Goal: Share content: Share content

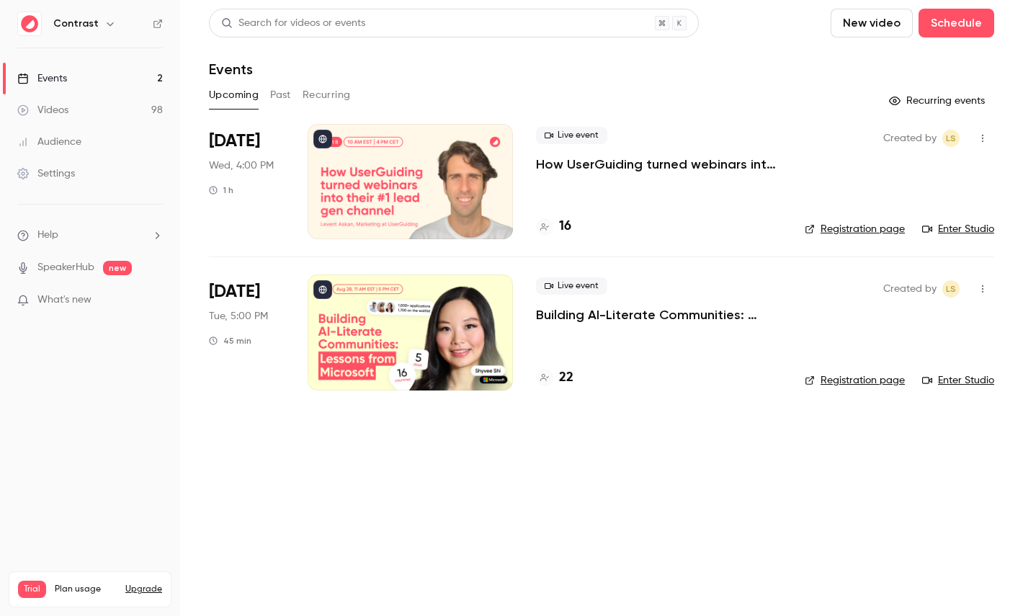
click at [99, 110] on link "Videos 98" at bounding box center [90, 110] width 180 height 32
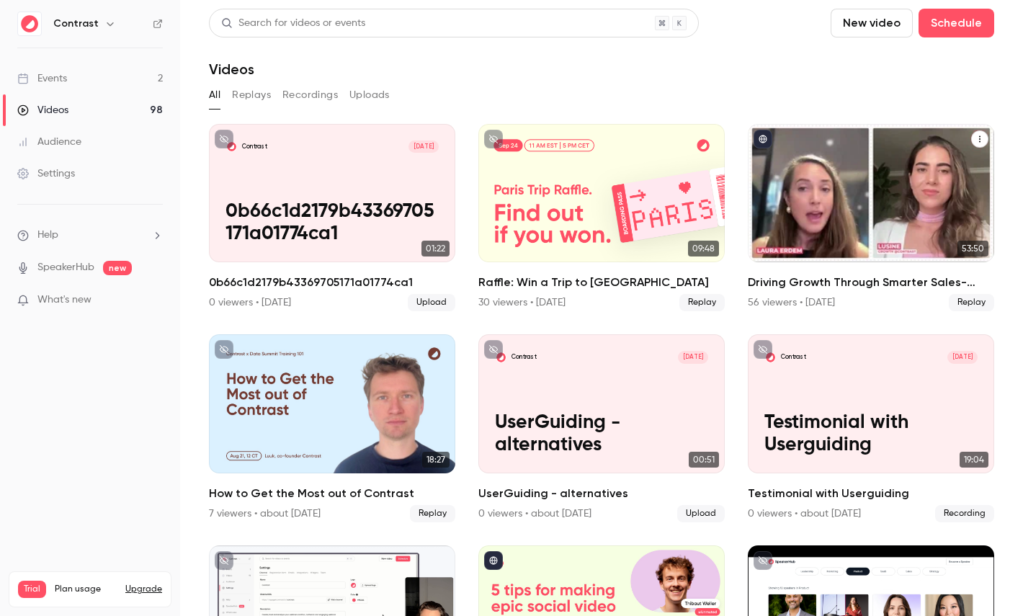
click at [919, 161] on div "Driving Growth Through Smarter Sales-Marketing Collaboration" at bounding box center [871, 193] width 246 height 138
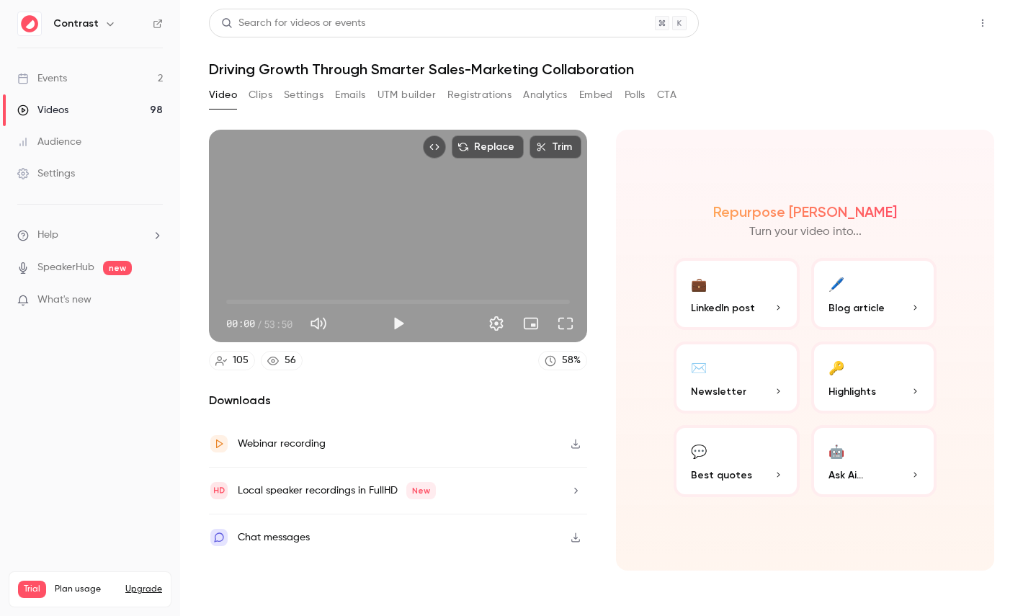
click at [927, 25] on button "Share" at bounding box center [931, 23] width 57 height 29
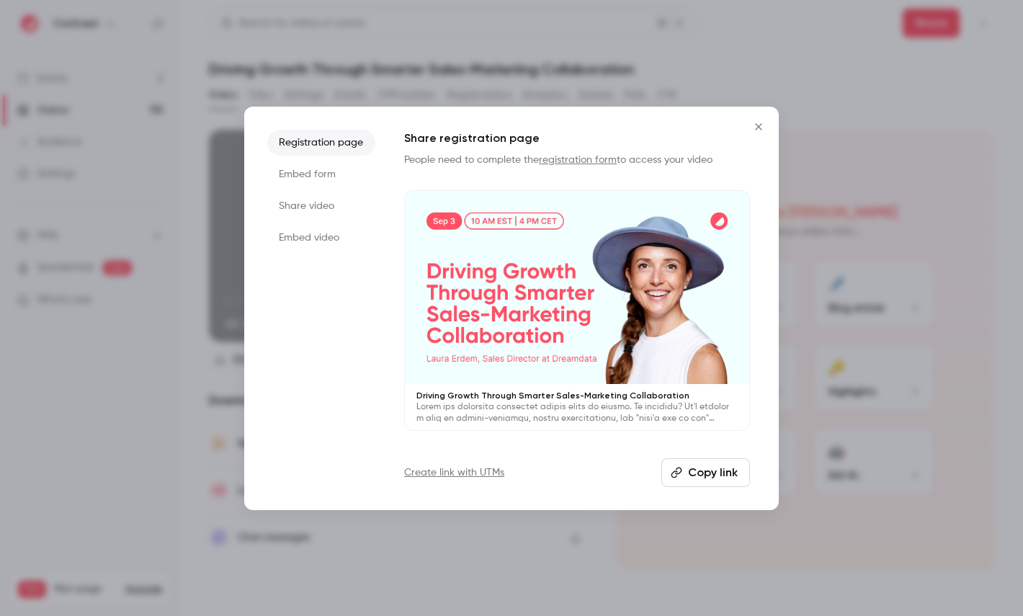
click at [313, 166] on li "Embed form" at bounding box center [321, 174] width 108 height 26
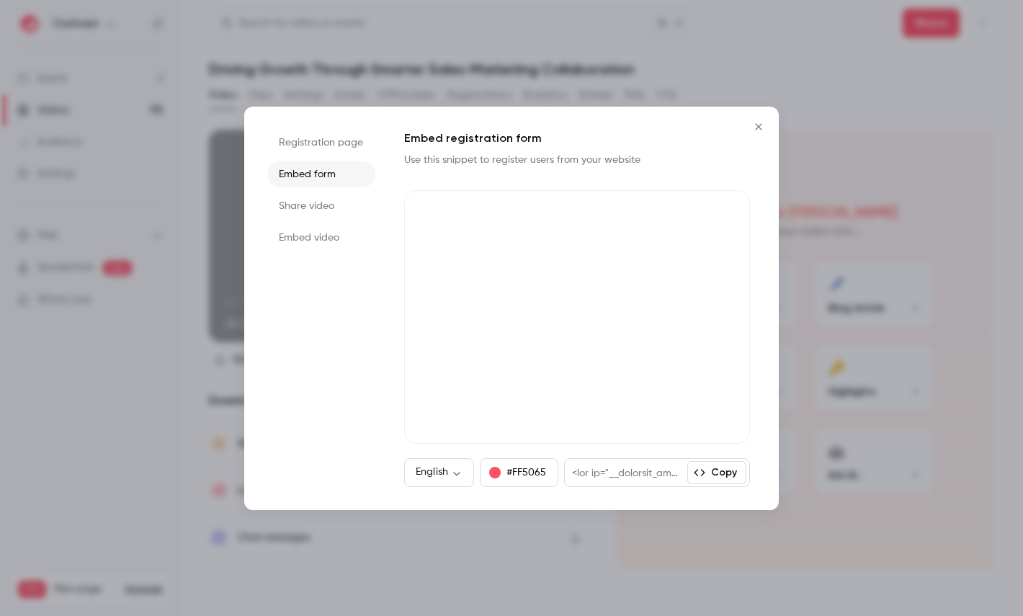
click at [667, 63] on div at bounding box center [511, 308] width 1023 height 616
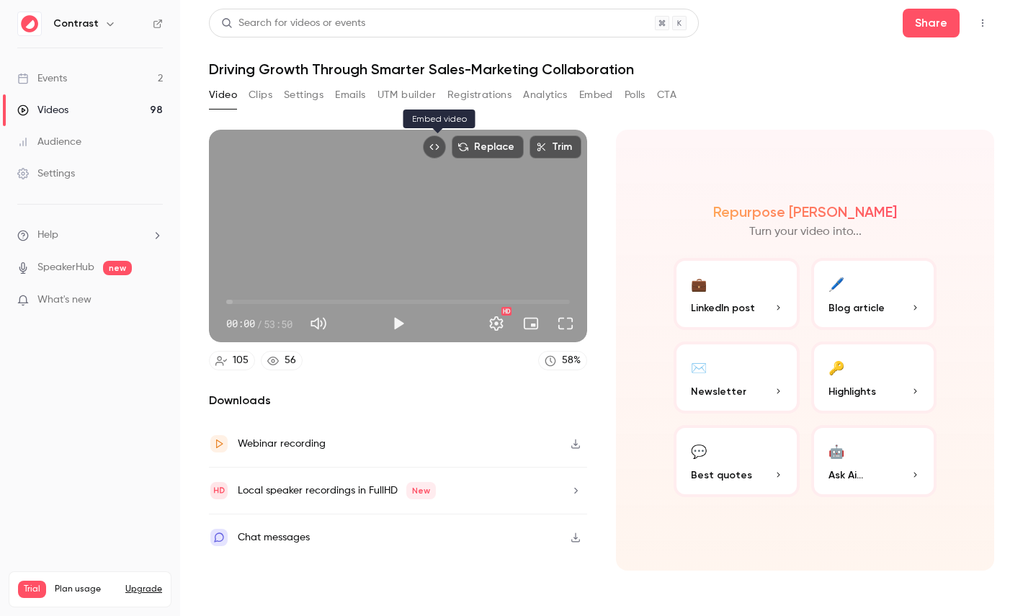
click at [432, 150] on icon "Embed video" at bounding box center [434, 147] width 10 height 10
